Goal: Communication & Community: Connect with others

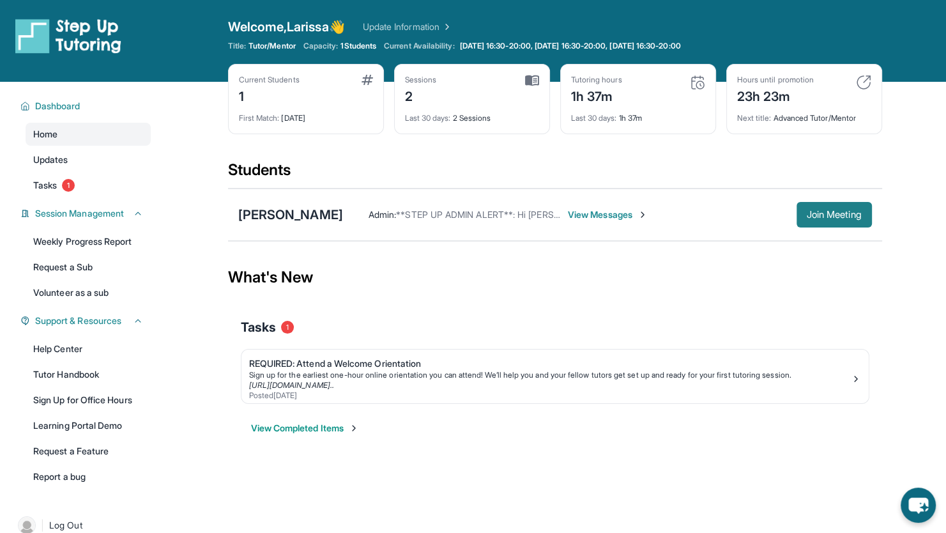
click at [862, 218] on span "Join Meeting" at bounding box center [834, 215] width 55 height 8
click at [570, 221] on span "View Messages" at bounding box center [608, 214] width 80 height 13
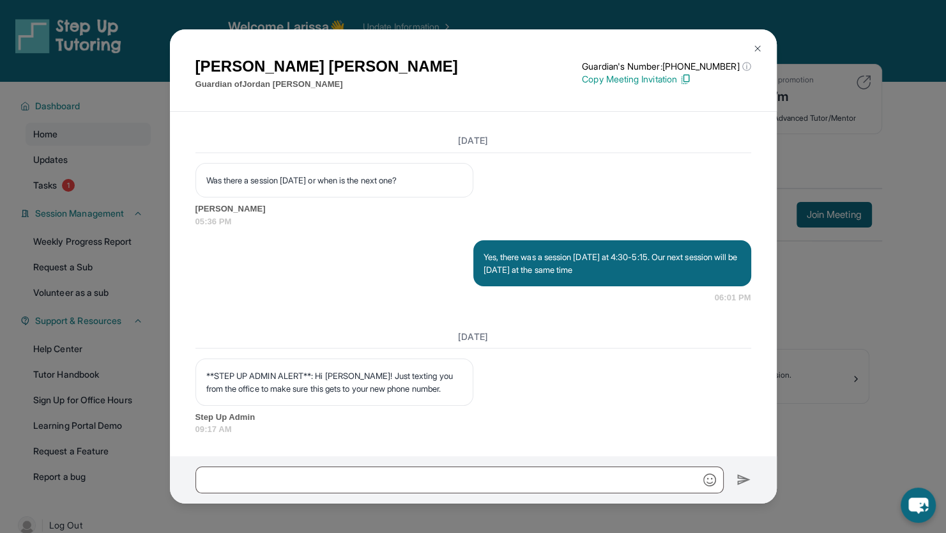
scroll to position [2936, 0]
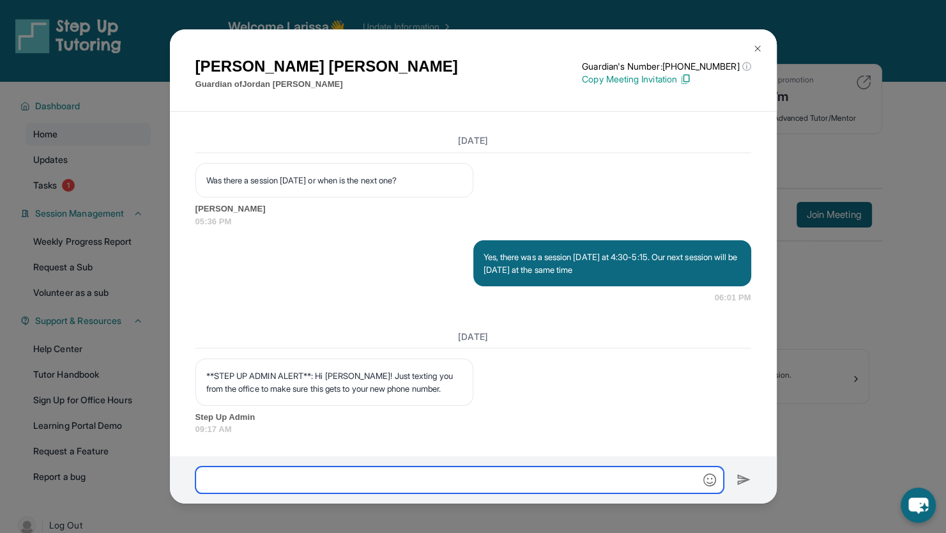
click at [442, 477] on input "text" at bounding box center [459, 479] width 528 height 27
type input "**********"
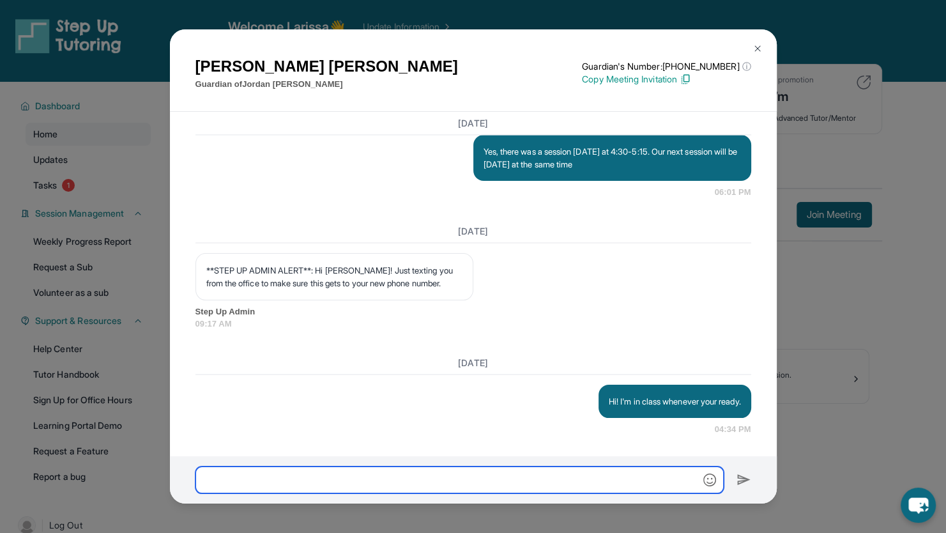
scroll to position [3064, 0]
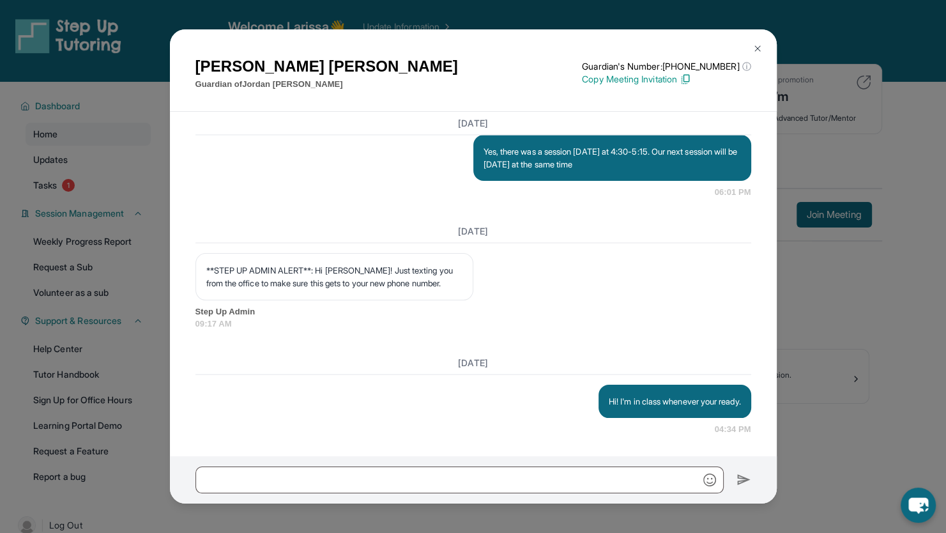
click at [801, 448] on div "[PERSON_NAME] Guardian of [PERSON_NAME] Guardian's Number: [PHONE_NUMBER] ⓘ Thi…" at bounding box center [473, 266] width 946 height 533
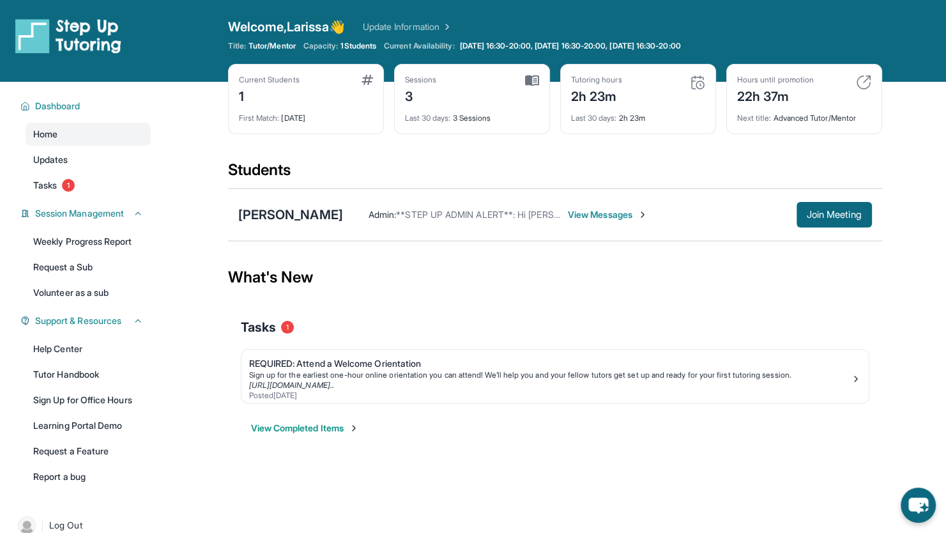
click at [598, 221] on span "View Messages" at bounding box center [608, 214] width 80 height 13
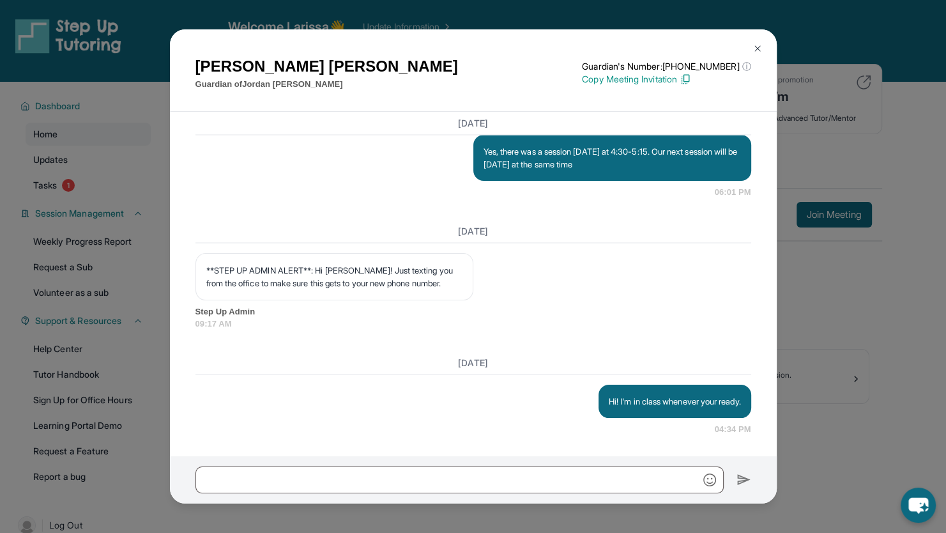
click at [159, 315] on div "[PERSON_NAME] Guardian of [PERSON_NAME] Guardian's Number: [PHONE_NUMBER] ⓘ Thi…" at bounding box center [473, 266] width 946 height 533
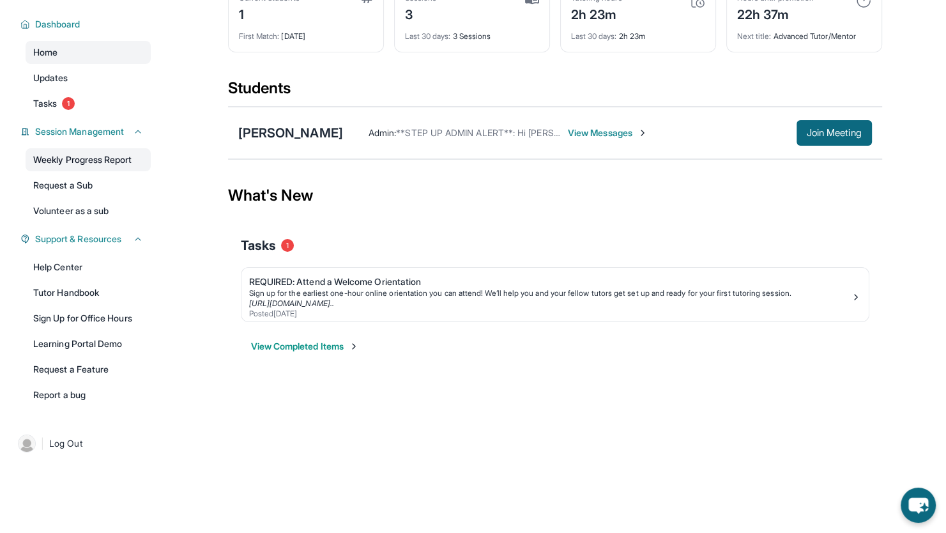
scroll to position [37, 0]
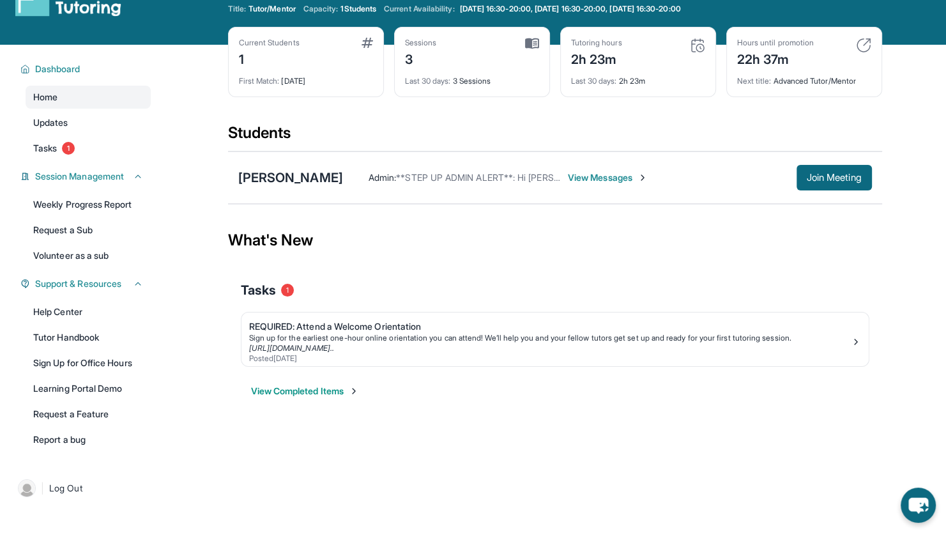
click at [591, 184] on span "View Messages" at bounding box center [608, 177] width 80 height 13
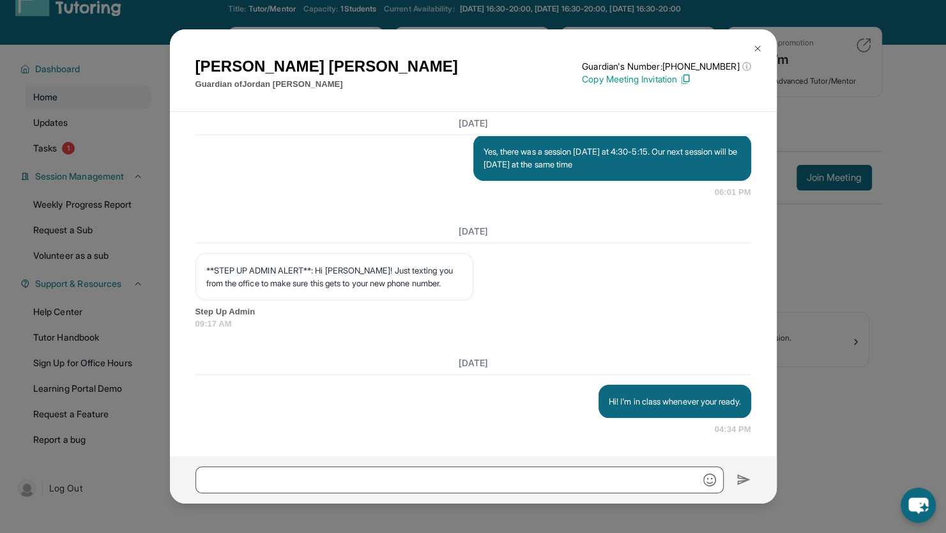
scroll to position [3064, 0]
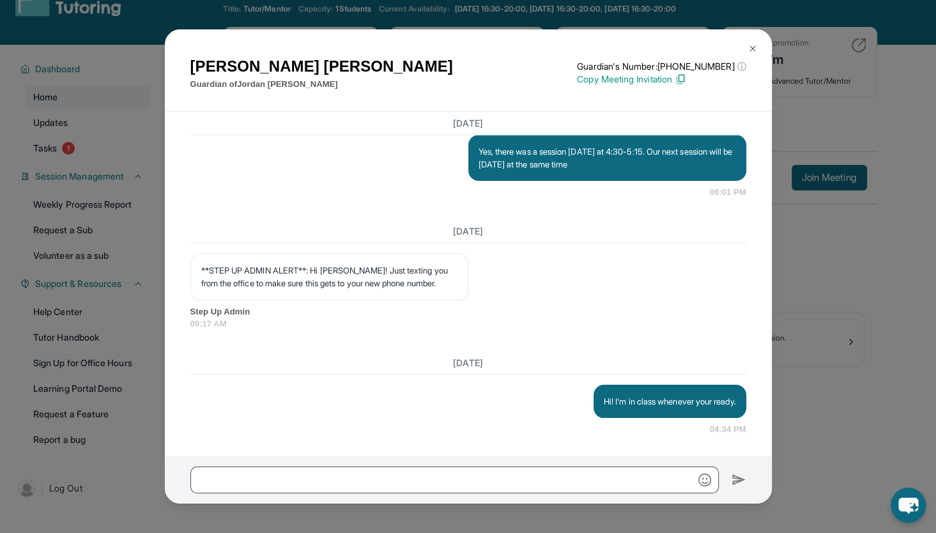
click at [854, 125] on div "[PERSON_NAME] Guardian of [PERSON_NAME] Guardian's Number: [PHONE_NUMBER] ⓘ Thi…" at bounding box center [468, 266] width 936 height 533
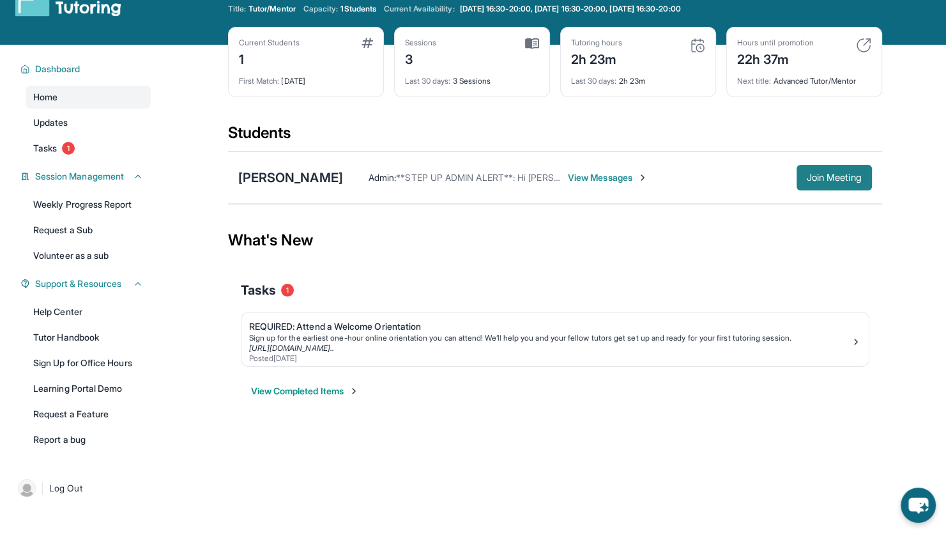
click at [872, 190] on button "Join Meeting" at bounding box center [833, 178] width 75 height 26
